Goal: Information Seeking & Learning: Learn about a topic

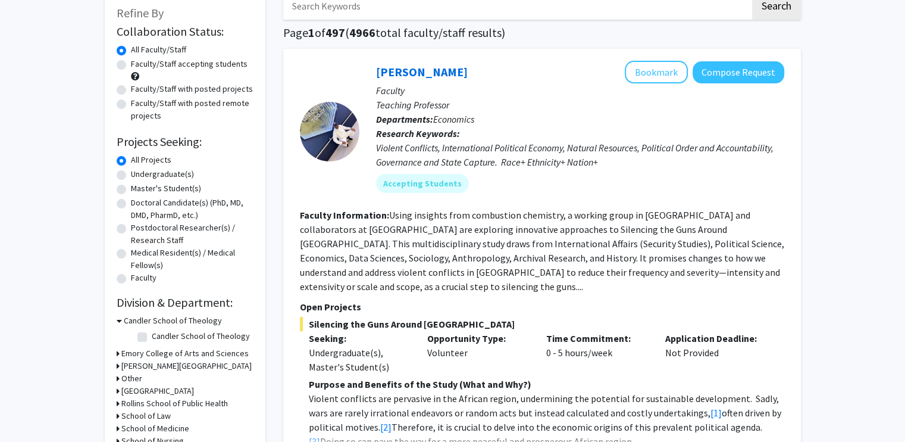
scroll to position [76, 0]
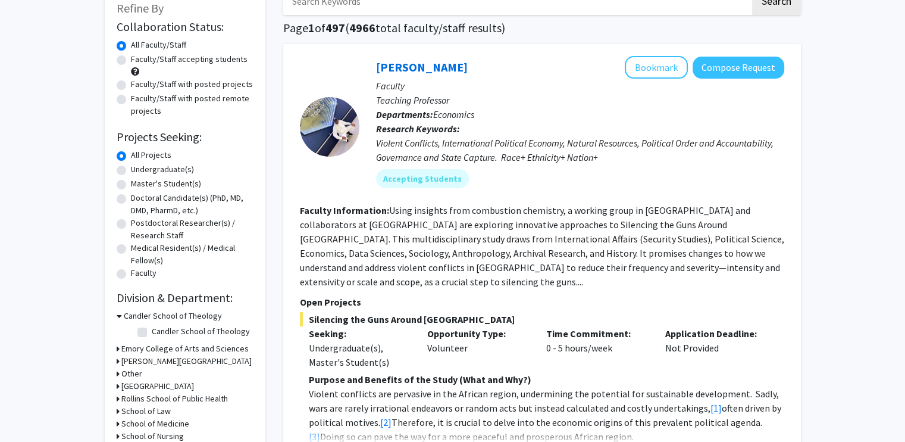
click at [131, 55] on label "Faculty/Staff accepting students" at bounding box center [189, 59] width 117 height 12
click at [131, 55] on input "Faculty/Staff accepting students" at bounding box center [135, 57] width 8 height 8
radio input "true"
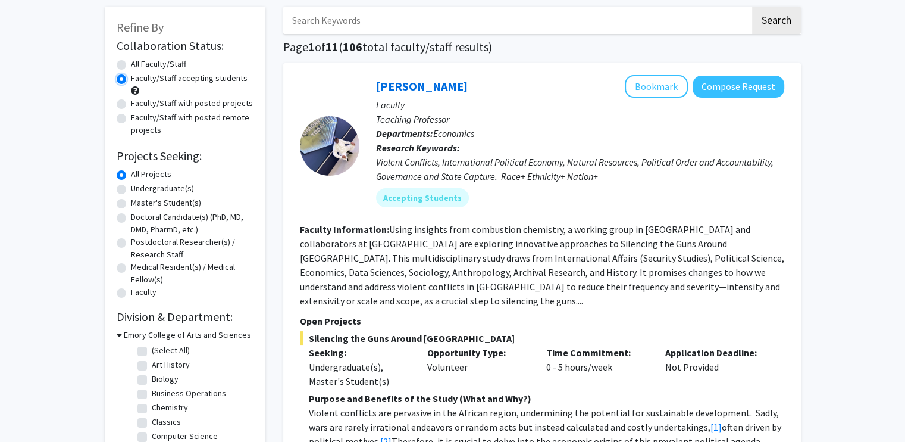
scroll to position [58, 0]
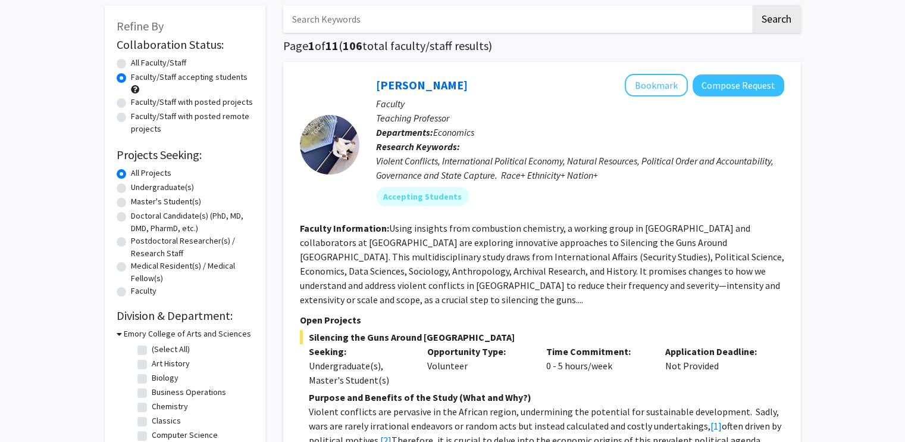
click at [131, 187] on label "Undergraduate(s)" at bounding box center [162, 187] width 63 height 12
click at [131, 187] on input "Undergraduate(s)" at bounding box center [135, 185] width 8 height 8
radio input "true"
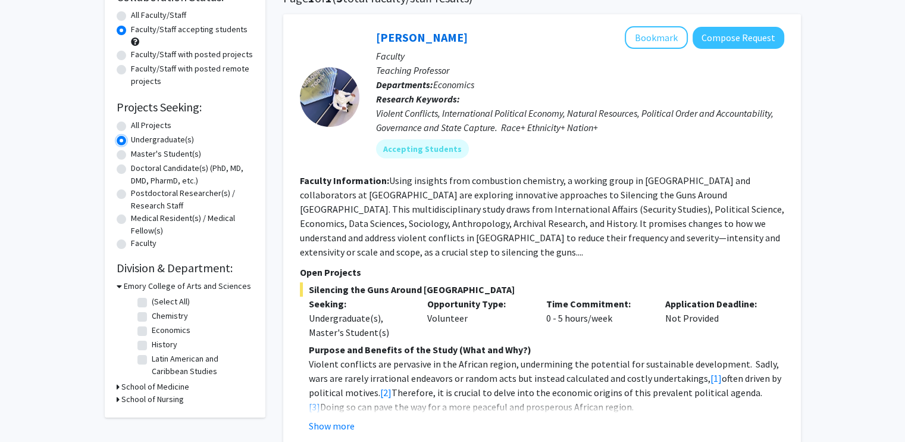
scroll to position [234, 0]
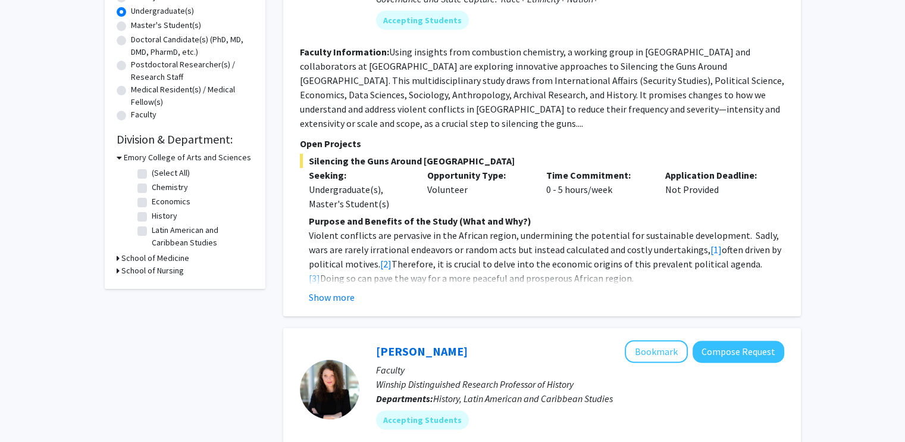
click at [152, 192] on label "Chemistry" at bounding box center [170, 187] width 36 height 12
click at [152, 189] on input "Chemistry" at bounding box center [156, 185] width 8 height 8
checkbox input "true"
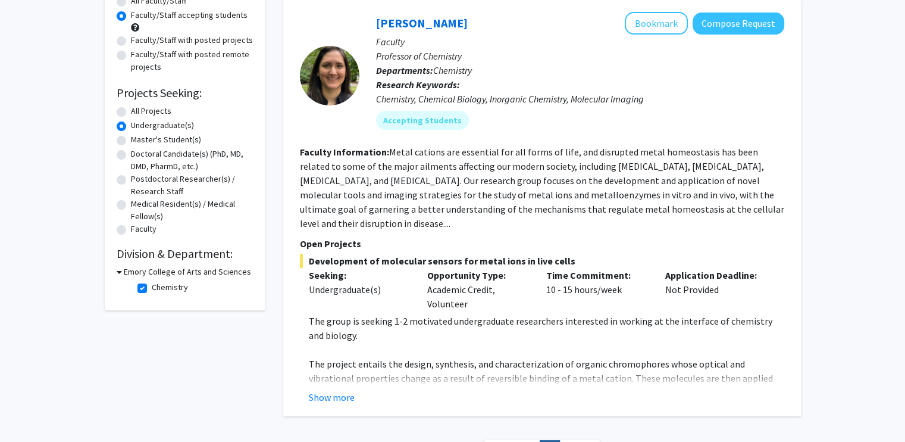
scroll to position [211, 0]
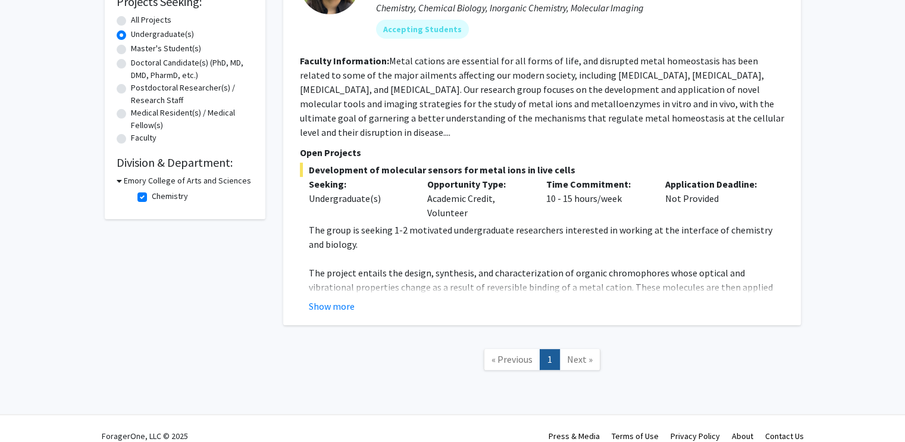
click at [583, 354] on link "Next »" at bounding box center [579, 359] width 41 height 21
click at [511, 351] on link "« Previous" at bounding box center [512, 359] width 57 height 21
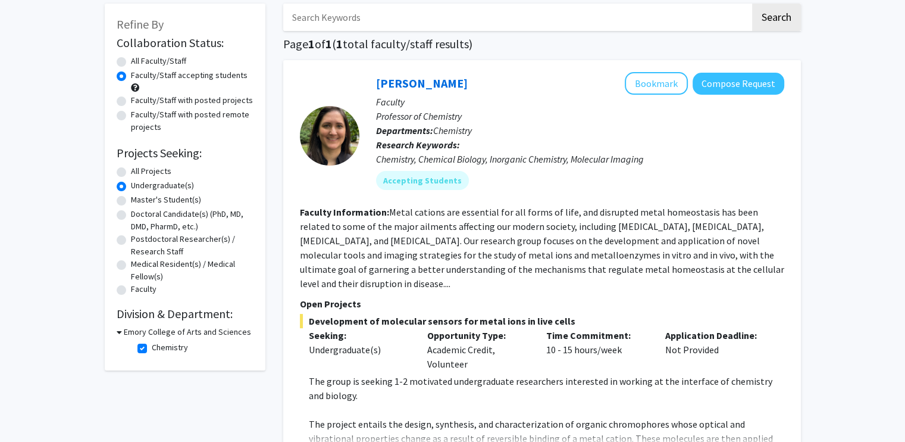
scroll to position [61, 0]
